Goal: Navigation & Orientation: Find specific page/section

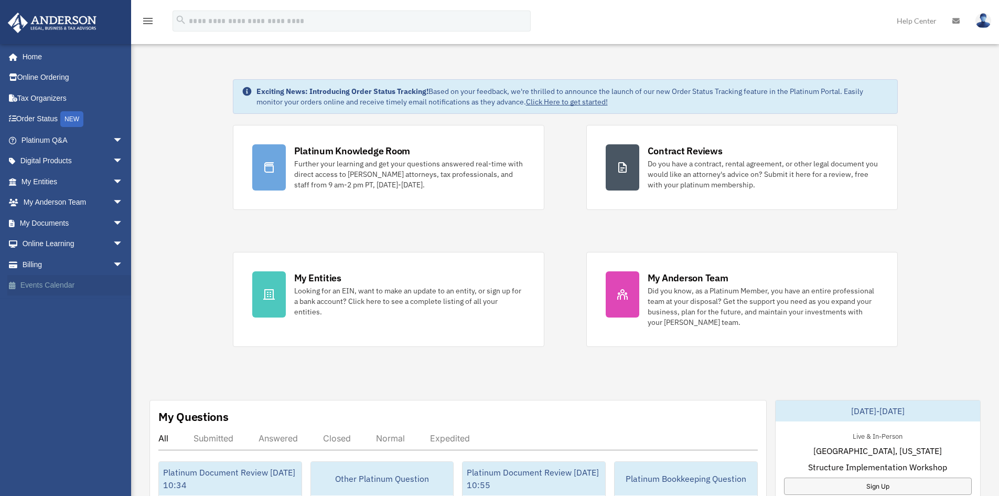
click at [56, 283] on link "Events Calendar" at bounding box center [73, 285] width 132 height 21
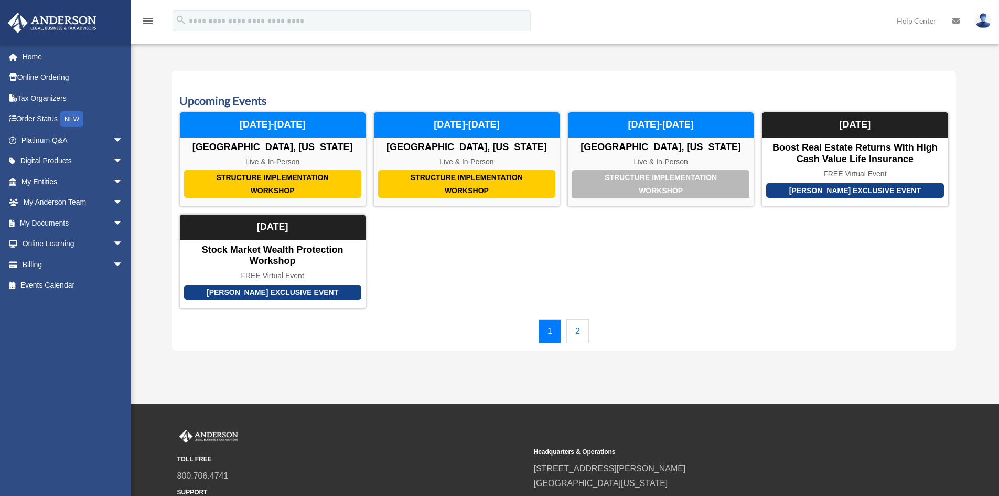
click at [578, 330] on link "2" at bounding box center [577, 331] width 23 height 24
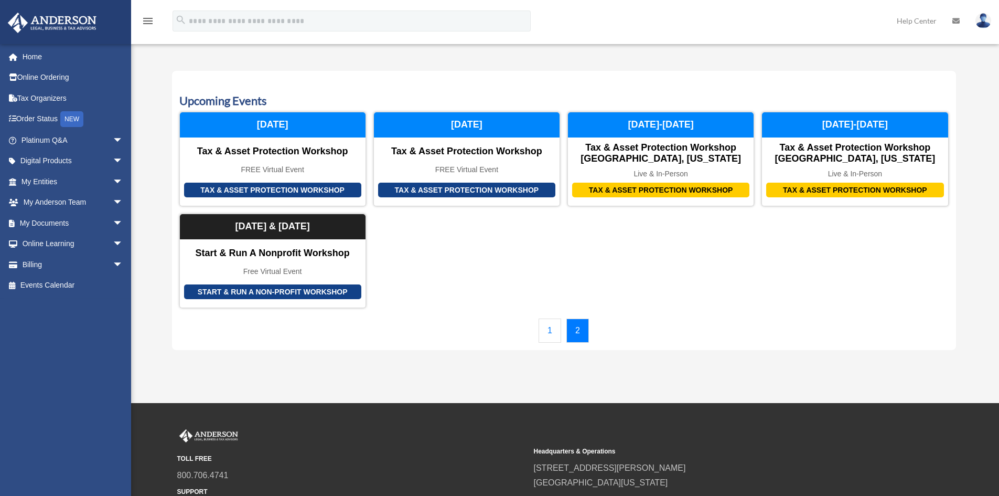
click at [576, 330] on link "2" at bounding box center [577, 330] width 23 height 24
click at [545, 325] on link "1" at bounding box center [550, 330] width 23 height 24
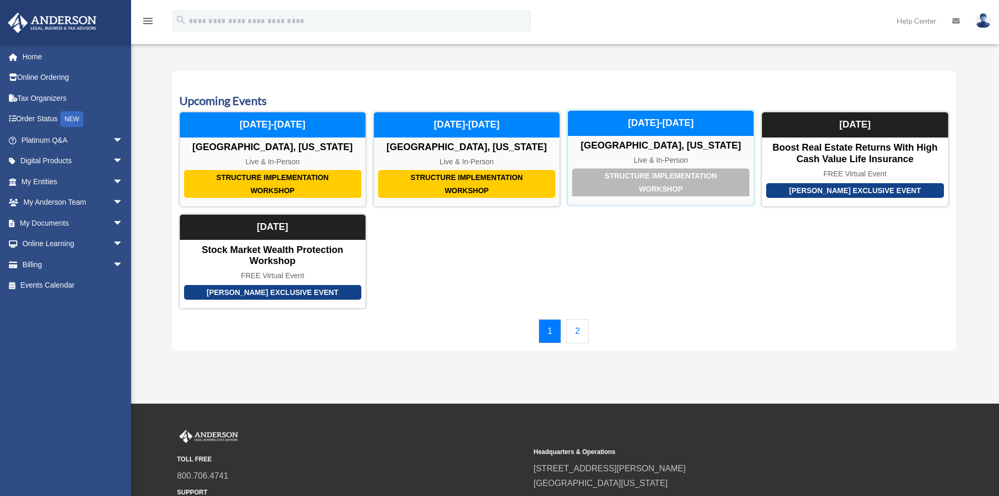
click at [641, 186] on div "Structure Implementation Workshop" at bounding box center [660, 182] width 177 height 28
